Goal: Task Accomplishment & Management: Use online tool/utility

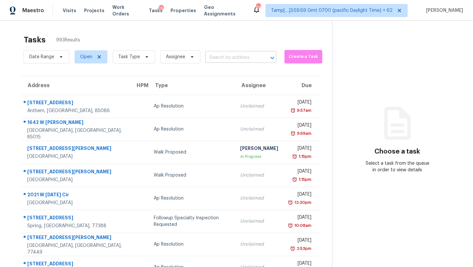
click at [260, 56] on div at bounding box center [267, 57] width 17 height 9
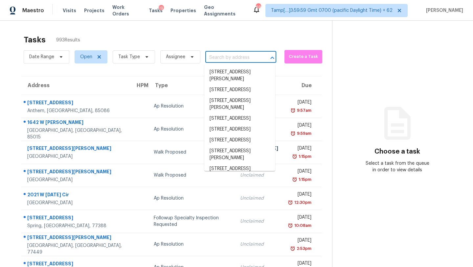
paste input "1943 Appaloosa Mill Cir Buford, GA, 30519"
type input "1943 Appaloosa Mill Cir Buford, GA, 30519"
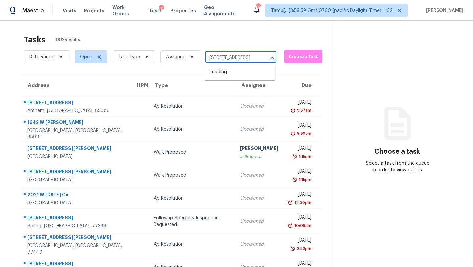
scroll to position [0, 42]
click at [248, 77] on li "1943 Appaloosa Mill Cir, Buford, GA 30519" at bounding box center [239, 72] width 71 height 11
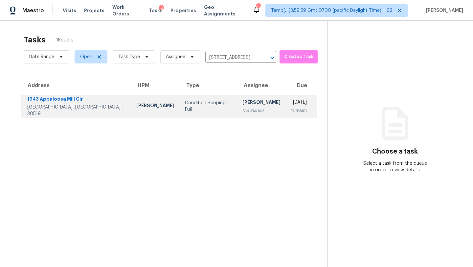
click at [242, 100] on div "[PERSON_NAME]" at bounding box center [261, 103] width 38 height 8
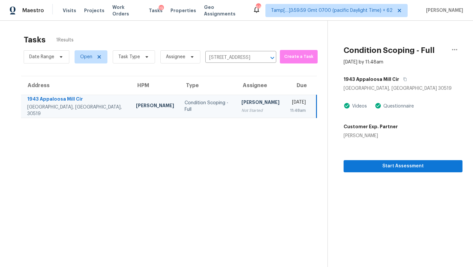
click at [274, 36] on div "Tasks 1 Results" at bounding box center [176, 39] width 304 height 17
click at [403, 80] on icon "button" at bounding box center [405, 79] width 4 height 4
click at [377, 165] on span "Start Assessment" at bounding box center [403, 166] width 108 height 8
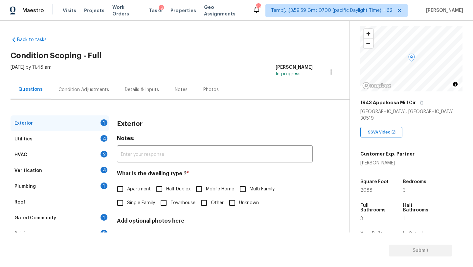
scroll to position [93, 0]
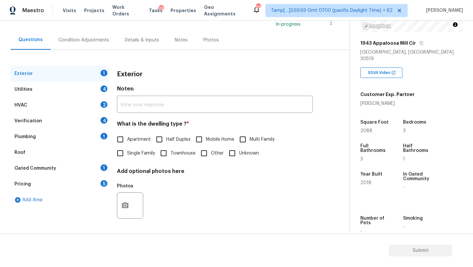
click at [64, 172] on div "Gated Community 1" at bounding box center [60, 168] width 99 height 16
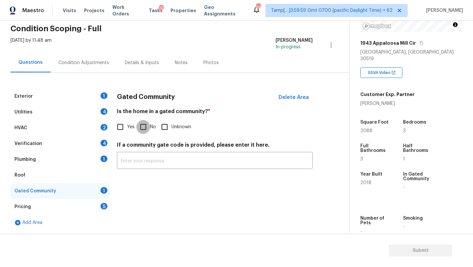
click at [143, 129] on input "No" at bounding box center [143, 127] width 14 height 14
checkbox input "true"
click at [68, 209] on div "Pricing 5" at bounding box center [60, 207] width 99 height 16
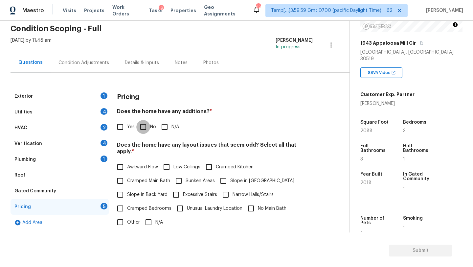
click at [144, 122] on input "No" at bounding box center [143, 127] width 14 height 14
checkbox input "true"
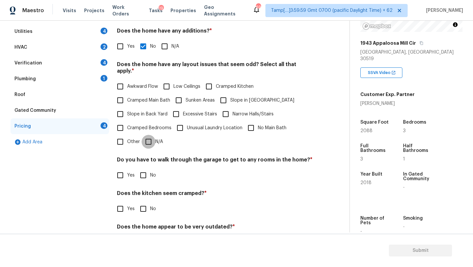
click at [151, 138] on input "N/A" at bounding box center [149, 142] width 14 height 14
checkbox input "true"
click at [151, 171] on label "No" at bounding box center [146, 176] width 20 height 14
click at [150, 171] on input "No" at bounding box center [143, 176] width 14 height 14
checkbox input "true"
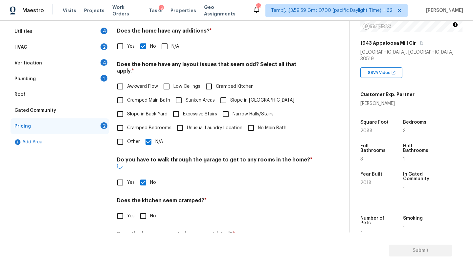
click at [147, 209] on input "No" at bounding box center [143, 216] width 14 height 14
checkbox input "true"
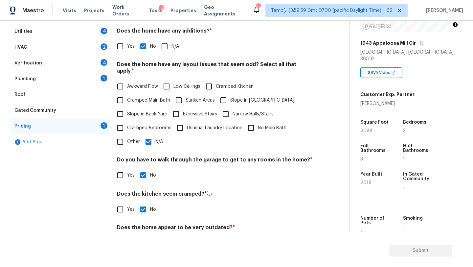
scroll to position [128, 0]
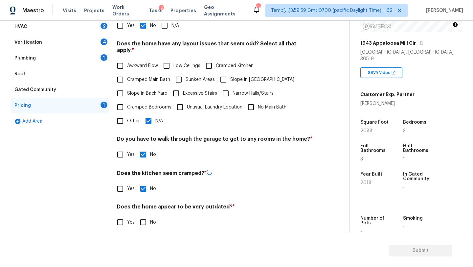
click at [140, 218] on input "No" at bounding box center [143, 222] width 14 height 14
checkbox input "true"
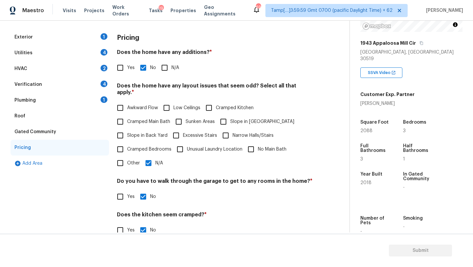
scroll to position [23, 0]
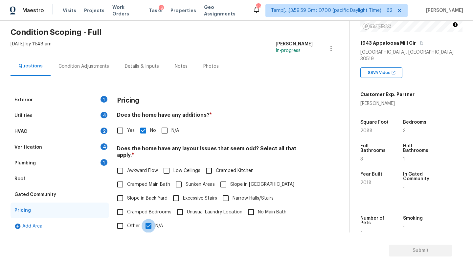
click at [152, 219] on input "N/A" at bounding box center [149, 226] width 14 height 14
checkbox input "false"
click at [131, 209] on span "Cramped Bedrooms" at bounding box center [149, 212] width 44 height 7
click at [127, 207] on input "Cramped Bedrooms" at bounding box center [120, 212] width 14 height 14
click at [155, 210] on label "Cramped Bedrooms" at bounding box center [142, 212] width 58 height 14
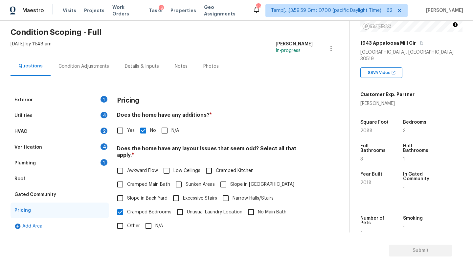
click at [127, 210] on input "Cramped Bedrooms" at bounding box center [120, 212] width 14 height 14
checkbox input "false"
click at [124, 196] on input "Slope in Back Yard" at bounding box center [120, 198] width 14 height 14
checkbox input "true"
click at [224, 184] on input "Slope in Front Yard" at bounding box center [224, 185] width 14 height 14
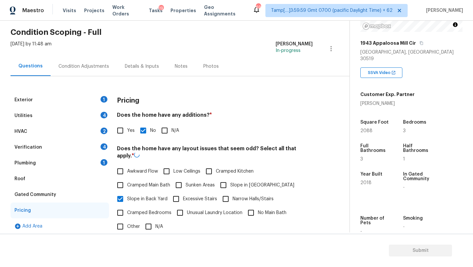
checkbox input "true"
click at [48, 177] on div "Roof" at bounding box center [60, 179] width 99 height 16
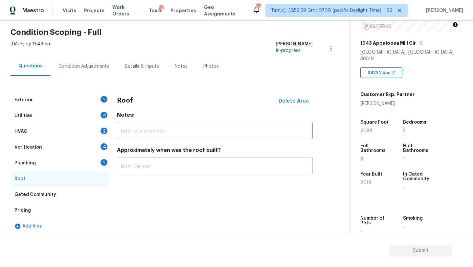
click at [158, 170] on input "text" at bounding box center [215, 166] width 196 height 15
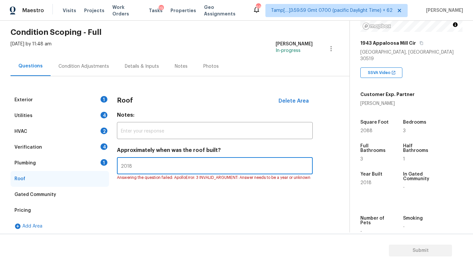
type input "2018"
click at [28, 165] on div "Plumbing" at bounding box center [24, 163] width 21 height 7
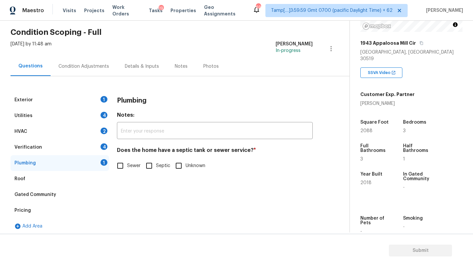
click at [111, 167] on div "Exterior 1 Utilities 4 HVAC 2 Verification 4 Plumbing 1 Roof Gated Community Pr…" at bounding box center [172, 163] width 323 height 142
click at [116, 167] on input "Sewer" at bounding box center [120, 166] width 14 height 14
checkbox input "true"
click at [78, 146] on div "Verification 4" at bounding box center [60, 147] width 99 height 16
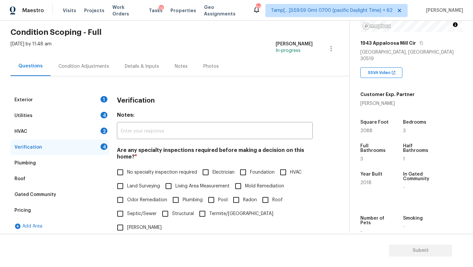
click at [127, 173] on input "No specialty inspection required" at bounding box center [120, 172] width 14 height 14
checkbox input "true"
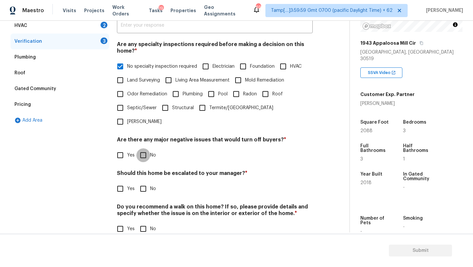
scroll to position [128, 0]
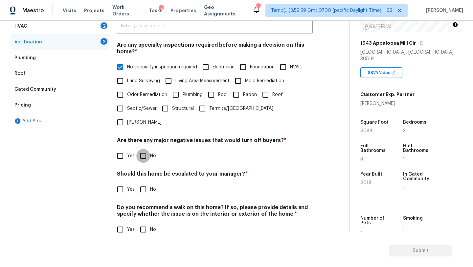
click at [149, 149] on input "No" at bounding box center [143, 156] width 14 height 14
checkbox input "true"
click at [149, 183] on input "No" at bounding box center [143, 190] width 14 height 14
checkbox input "true"
click at [149, 208] on div "Do you recommend a walk on this home? If so, please provide details and specify…" at bounding box center [215, 221] width 196 height 32
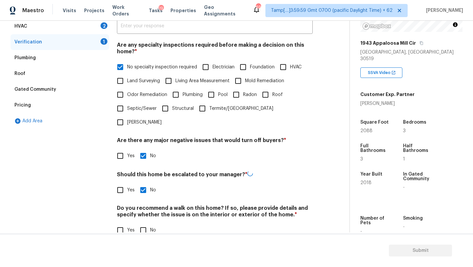
click at [149, 223] on input "No" at bounding box center [143, 230] width 14 height 14
checkbox input "true"
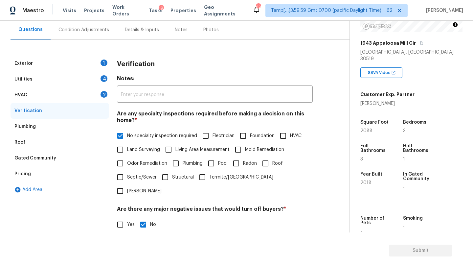
click at [65, 94] on div "HVAC 2" at bounding box center [60, 95] width 99 height 16
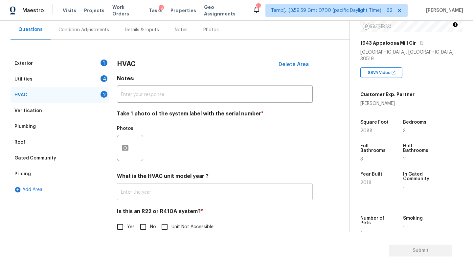
click at [160, 196] on input "text" at bounding box center [215, 192] width 196 height 15
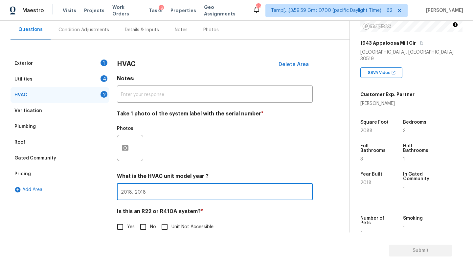
scroll to position [71, 0]
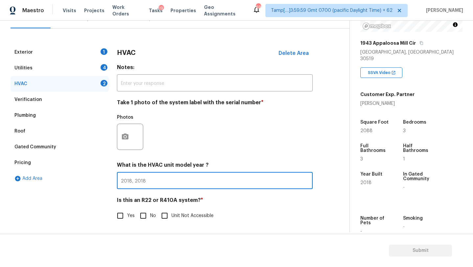
type input "2018, 2018"
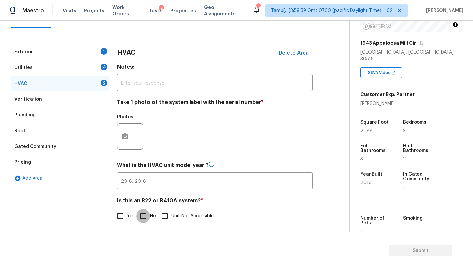
click at [147, 218] on input "No" at bounding box center [143, 216] width 14 height 14
checkbox input "true"
click at [89, 65] on div "Utilities 4" at bounding box center [60, 68] width 99 height 16
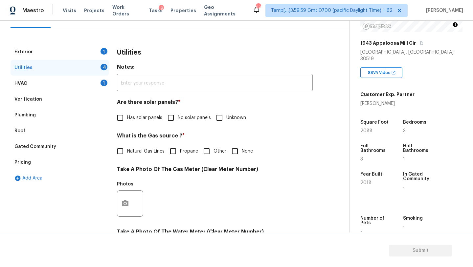
click at [172, 121] on input "No solar panels" at bounding box center [171, 118] width 14 height 14
checkbox input "true"
click at [138, 155] on label "Natural Gas Lines" at bounding box center [138, 152] width 51 height 14
click at [127, 155] on input "Natural Gas Lines" at bounding box center [120, 152] width 14 height 14
checkbox input "true"
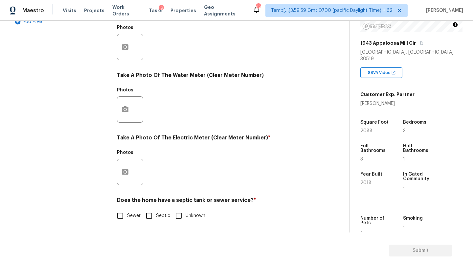
click at [123, 222] on input "Sewer" at bounding box center [120, 216] width 14 height 14
checkbox input "true"
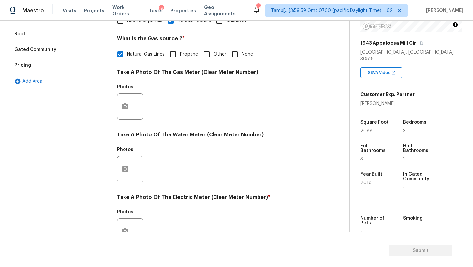
scroll to position [0, 0]
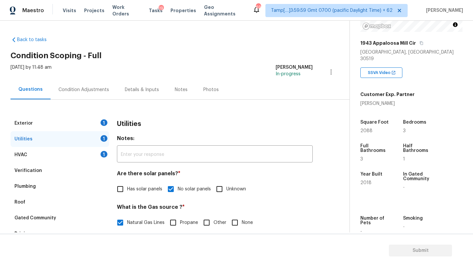
click at [91, 122] on div "Exterior 1" at bounding box center [60, 123] width 99 height 16
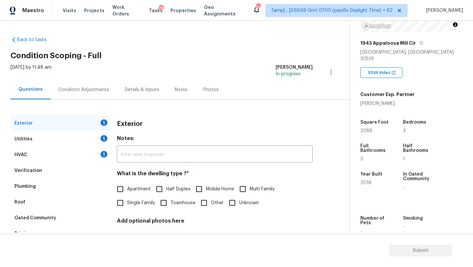
click at [126, 205] on input "Single Family" at bounding box center [120, 203] width 14 height 14
checkbox input "true"
click at [174, 204] on span "Townhouse" at bounding box center [183, 203] width 25 height 7
click at [171, 204] on input "Townhouse" at bounding box center [164, 203] width 14 height 14
checkbox input "true"
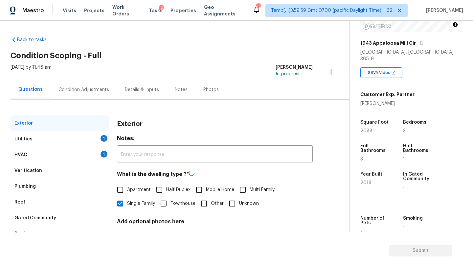
checkbox input "false"
click at [75, 87] on div "Condition Adjustments" at bounding box center [83, 89] width 51 height 7
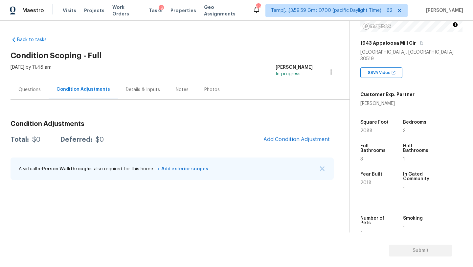
click at [184, 44] on div "Back to tasks Condition Scoping - Full Wed, Oct 01 2025 by 11:48 am Rajesh M In…" at bounding box center [180, 109] width 339 height 156
click at [311, 131] on div "Condition Adjustments Total: $0 Deferred: $0 Add Condition Adjustment A virtual…" at bounding box center [172, 150] width 323 height 70
click at [311, 141] on span "Add Condition Adjustment" at bounding box center [297, 139] width 66 height 6
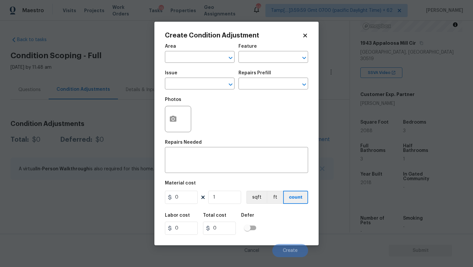
click at [187, 48] on div "Area" at bounding box center [200, 48] width 70 height 9
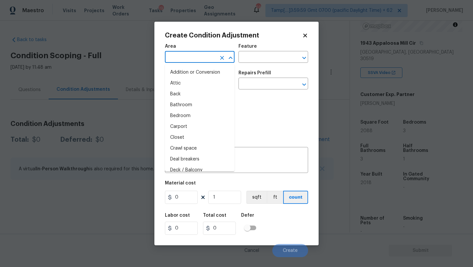
click at [187, 59] on input "text" at bounding box center [190, 58] width 51 height 10
type input "e"
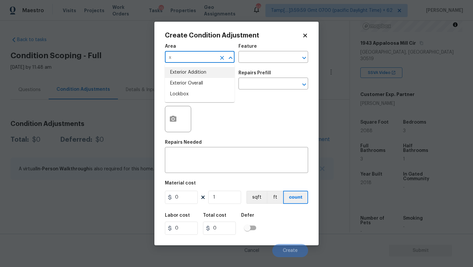
click at [191, 78] on ul "Exterior Addition Exterior Overall Lockbox" at bounding box center [200, 83] width 70 height 38
click at [191, 78] on li "Exterior Overall" at bounding box center [200, 83] width 70 height 11
type input "Exterior Overall"
click at [245, 62] on input "text" at bounding box center [264, 58] width 51 height 10
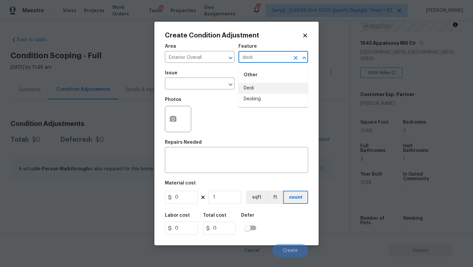
click at [251, 87] on li "Deck" at bounding box center [274, 88] width 70 height 11
type input "Deck"
click at [225, 163] on textarea at bounding box center [236, 161] width 135 height 14
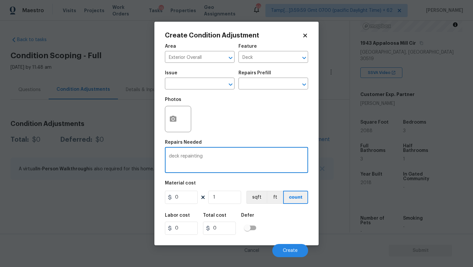
type textarea "deck repainting"
click at [186, 201] on input "0" at bounding box center [181, 197] width 33 height 13
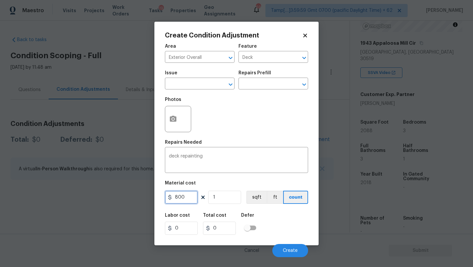
type input "800"
click at [174, 118] on icon "button" at bounding box center [173, 119] width 7 height 6
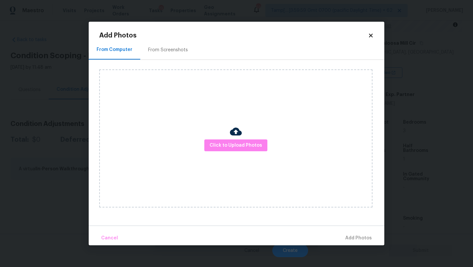
click at [182, 52] on div "From Screenshots" at bounding box center [168, 50] width 40 height 7
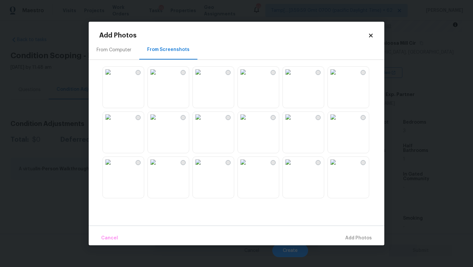
click at [113, 167] on img at bounding box center [108, 162] width 11 height 11
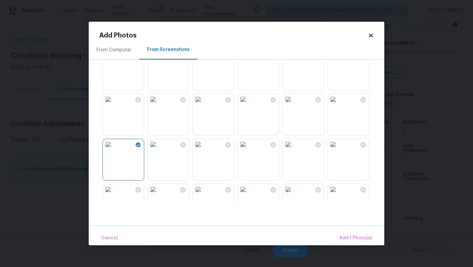
scroll to position [18, 0]
click at [158, 149] on img at bounding box center [153, 144] width 11 height 11
click at [351, 233] on button "Add 2 Photo(s)" at bounding box center [355, 238] width 39 height 14
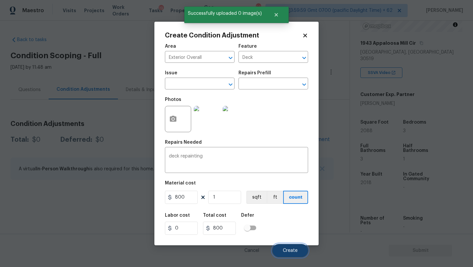
click at [289, 247] on button "Create" at bounding box center [290, 250] width 36 height 13
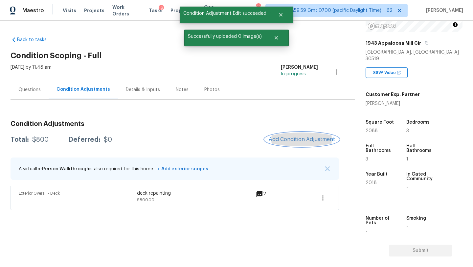
click at [297, 143] on button "Add Condition Adjustment" at bounding box center [302, 139] width 74 height 14
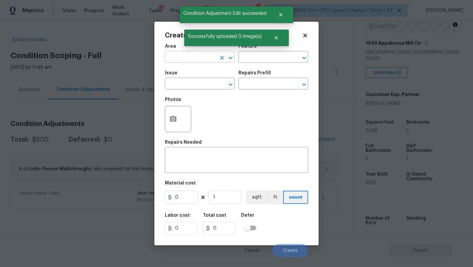
click at [197, 59] on input "text" at bounding box center [190, 58] width 51 height 10
type input "inter"
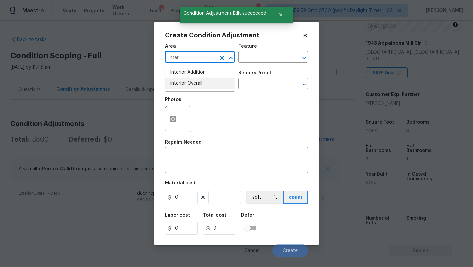
click at [196, 86] on li "Interior Overall" at bounding box center [200, 83] width 70 height 11
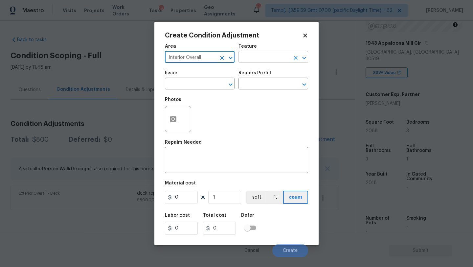
type input "Interior Overall"
click at [263, 57] on input "text" at bounding box center [264, 58] width 51 height 10
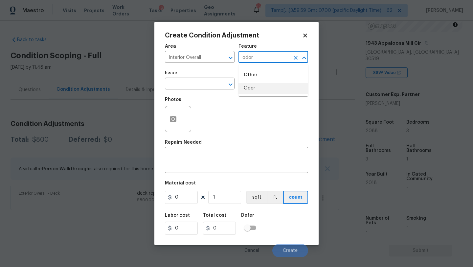
click at [257, 87] on li "Odor" at bounding box center [274, 88] width 70 height 11
type input "Odor"
click at [208, 87] on input "text" at bounding box center [190, 84] width 51 height 10
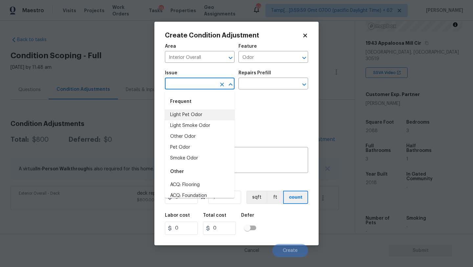
click at [201, 117] on li "Light Pet Odor" at bounding box center [200, 114] width 70 height 11
type input "Light Pet Odor"
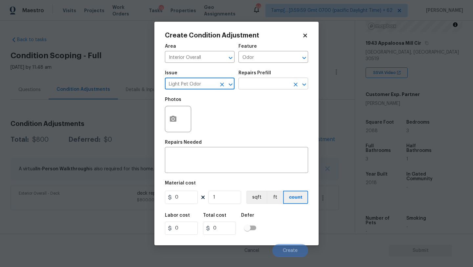
click at [266, 84] on input "text" at bounding box center [264, 84] width 51 height 10
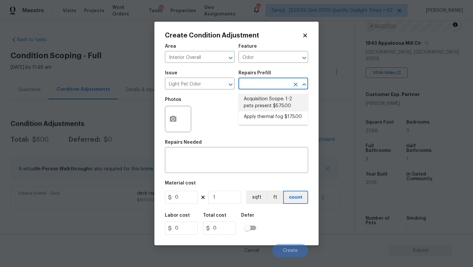
click at [264, 97] on li "Acquisition Scope: 1-2 pets present $575.00" at bounding box center [274, 103] width 70 height 18
type textarea "Acquisition Scope: 1-2 pets present"
type input "575"
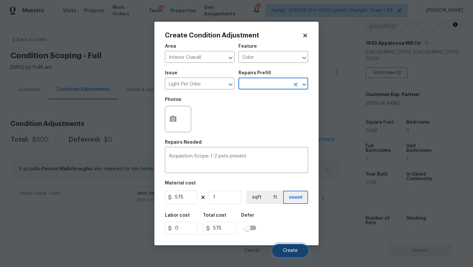
click at [286, 246] on button "Create" at bounding box center [290, 250] width 36 height 13
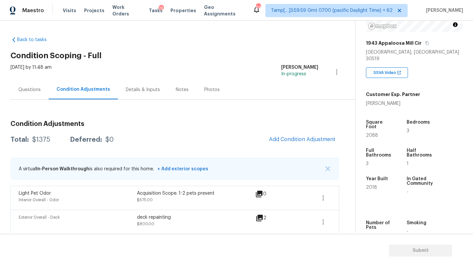
click at [313, 131] on div "Condition Adjustments Total: $1375 Deferred: $0 Add Condition Adjustment A virt…" at bounding box center [175, 174] width 329 height 119
click at [303, 133] on button "Add Condition Adjustment" at bounding box center [302, 139] width 74 height 14
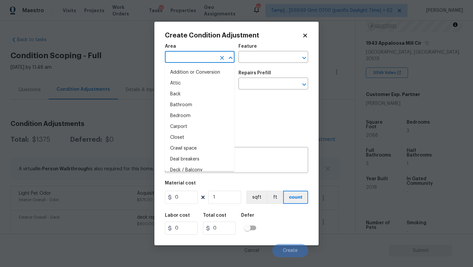
click at [207, 59] on input "text" at bounding box center [190, 58] width 51 height 10
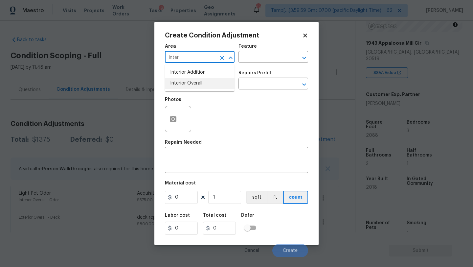
click at [210, 82] on li "Interior Overall" at bounding box center [200, 83] width 70 height 11
type input "Interior Overall"
click at [253, 62] on input "text" at bounding box center [264, 58] width 51 height 10
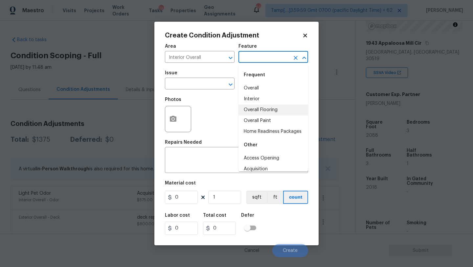
click at [259, 113] on li "Overall Flooring" at bounding box center [274, 109] width 70 height 11
type input "Overall Flooring"
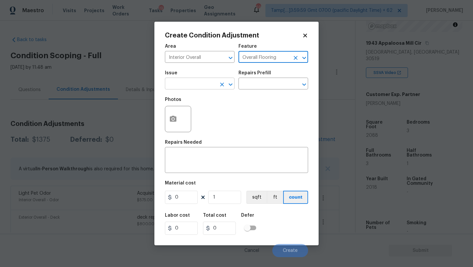
click at [199, 84] on input "text" at bounding box center [190, 84] width 51 height 10
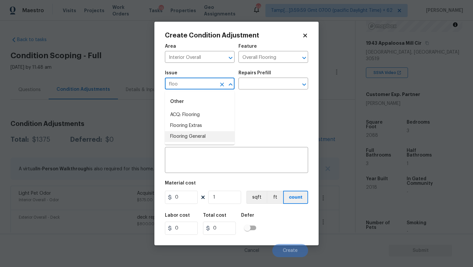
click at [199, 138] on li "Flooring General" at bounding box center [200, 136] width 70 height 11
type input "Flooring General"
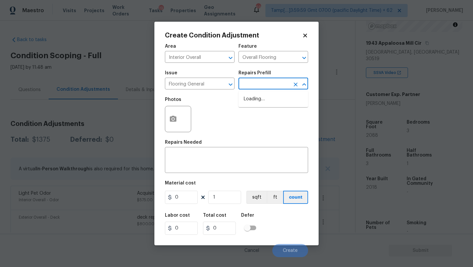
click at [264, 84] on input "text" at bounding box center [264, 84] width 51 height 10
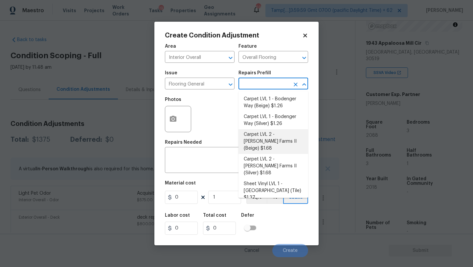
click at [263, 134] on li "Carpet LVL 2 - Abshire Farms II (Beige) $1.68" at bounding box center [274, 141] width 70 height 25
type textarea "Install new carpet (Abshire Farms II - 749 Stony Glade) at all previously carpe…"
type input "1.68"
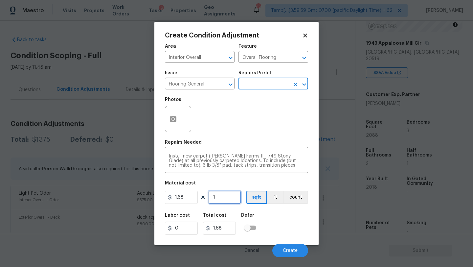
click at [235, 200] on input "1" at bounding box center [224, 197] width 33 height 13
type input "10"
type input "16.8"
type input "104"
type input "174.72"
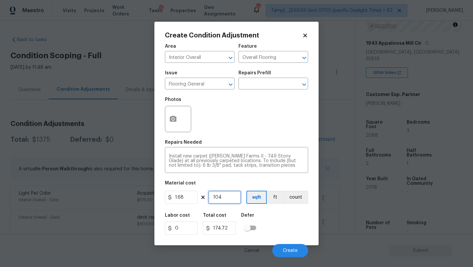
type input "1044"
type input "1753.92"
type input "1044"
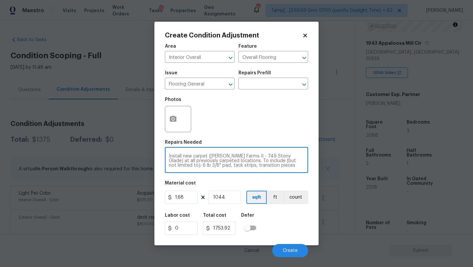
click at [289, 167] on textarea "Install new carpet (Abshire Farms II - 749 Stony Glade) at all previously carpe…" at bounding box center [236, 161] width 135 height 14
type textarea "Install new carpet (Abshire Farms II - 749 Stony Glade) at all previously carpe…"
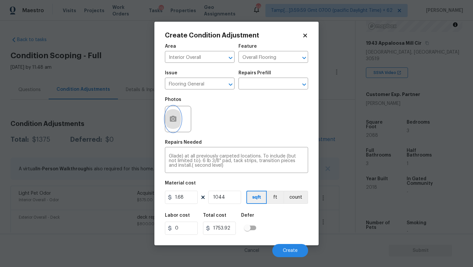
click at [177, 124] on button "button" at bounding box center [173, 119] width 16 height 26
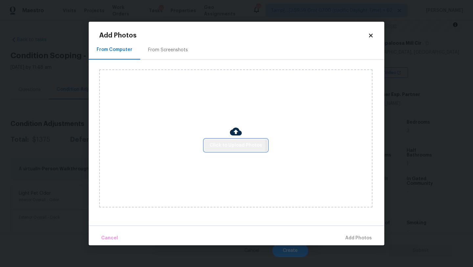
click at [232, 146] on span "Click to Upload Photos" at bounding box center [236, 145] width 53 height 8
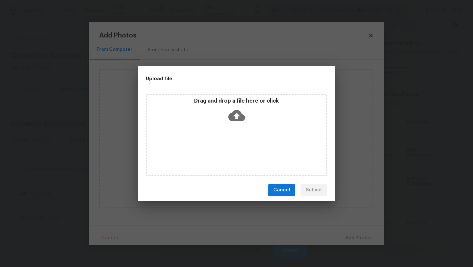
click at [244, 112] on icon at bounding box center [236, 115] width 17 height 17
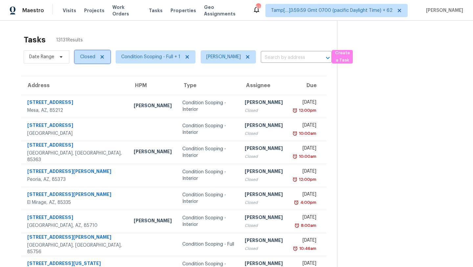
click at [89, 54] on span "Closed" at bounding box center [87, 57] width 15 height 7
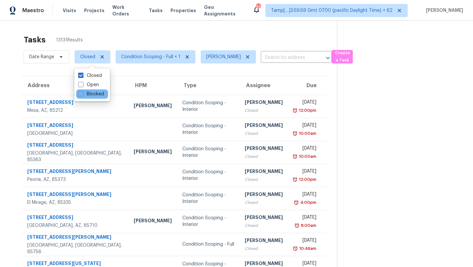
click at [90, 90] on div "Blocked" at bounding box center [92, 93] width 32 height 9
click at [90, 88] on label "Open" at bounding box center [88, 84] width 21 height 7
click at [82, 86] on input "Open" at bounding box center [80, 83] width 4 height 4
checkbox input "true"
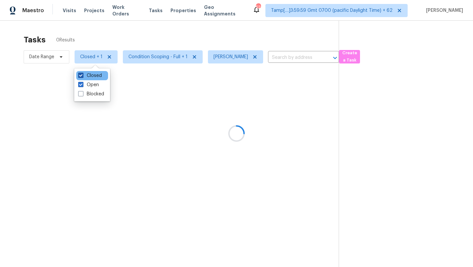
click at [90, 78] on label "Closed" at bounding box center [90, 75] width 24 height 7
click at [82, 77] on input "Closed" at bounding box center [80, 74] width 4 height 4
checkbox input "false"
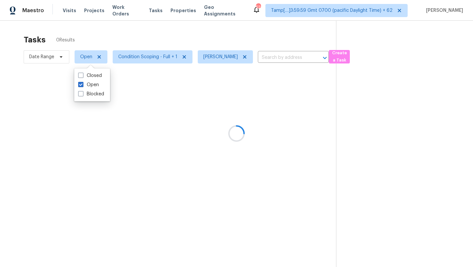
click at [176, 36] on div at bounding box center [236, 133] width 473 height 267
click at [313, 121] on div at bounding box center [236, 133] width 473 height 267
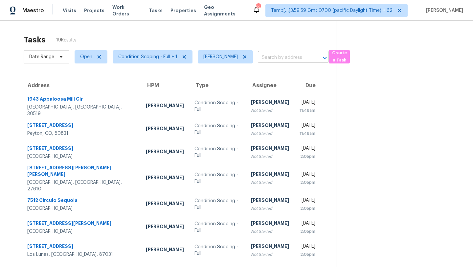
click at [271, 54] on input "text" at bounding box center [284, 58] width 53 height 10
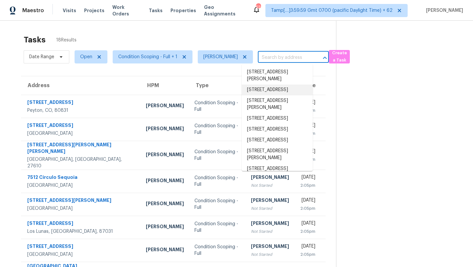
scroll to position [5, 0]
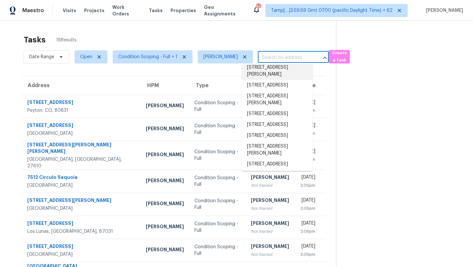
click at [234, 37] on div "Tasks 18 Results" at bounding box center [180, 39] width 312 height 17
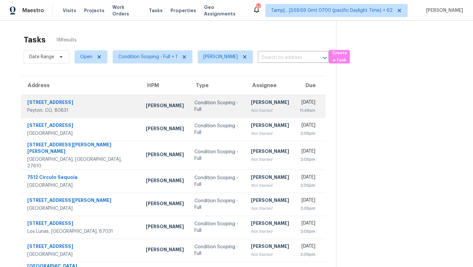
scroll to position [75, 0]
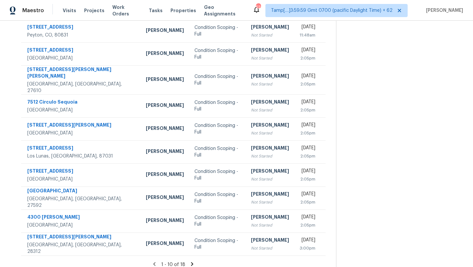
click at [191, 262] on icon at bounding box center [192, 264] width 2 height 4
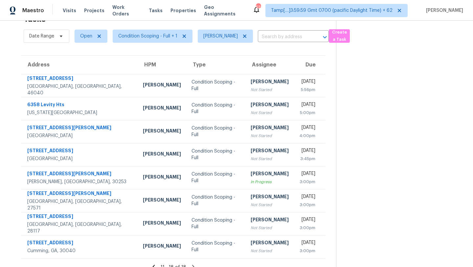
scroll to position [29, 0]
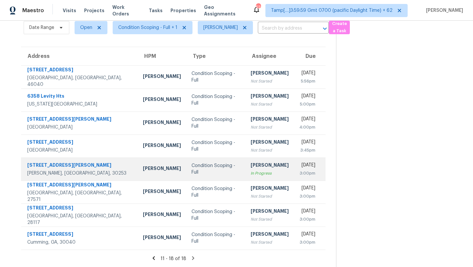
click at [230, 173] on td "Condition Scoping - Full" at bounding box center [215, 168] width 59 height 23
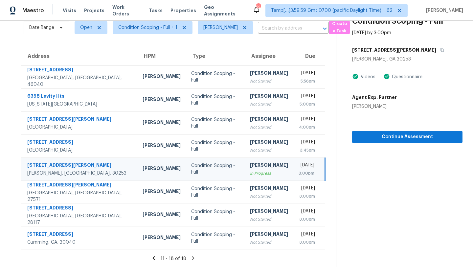
scroll to position [0, 0]
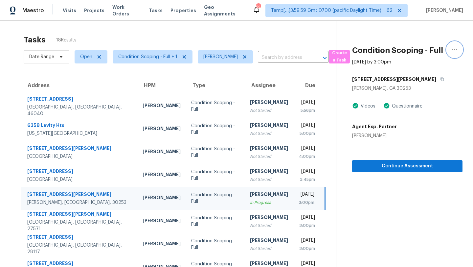
click at [454, 46] on icon "button" at bounding box center [455, 50] width 8 height 8
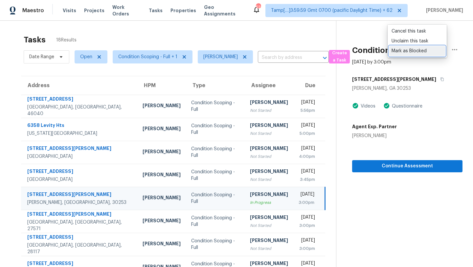
click at [409, 52] on div "Mark as Blocked" at bounding box center [417, 51] width 51 height 7
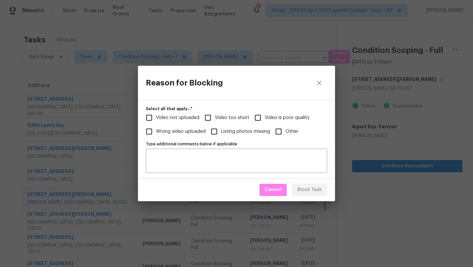
click at [216, 116] on span "Video too short" at bounding box center [232, 117] width 35 height 7
click at [215, 116] on input "Video too short" at bounding box center [208, 118] width 14 height 14
checkbox input "true"
click at [307, 188] on span "Block Task" at bounding box center [309, 190] width 25 height 8
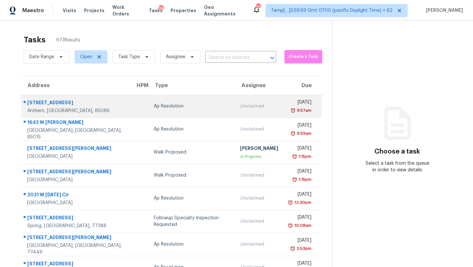
scroll to position [75, 0]
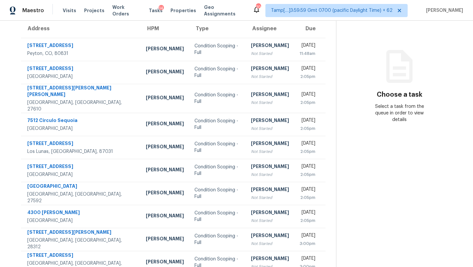
scroll to position [52, 0]
